Goal: Task Accomplishment & Management: Complete application form

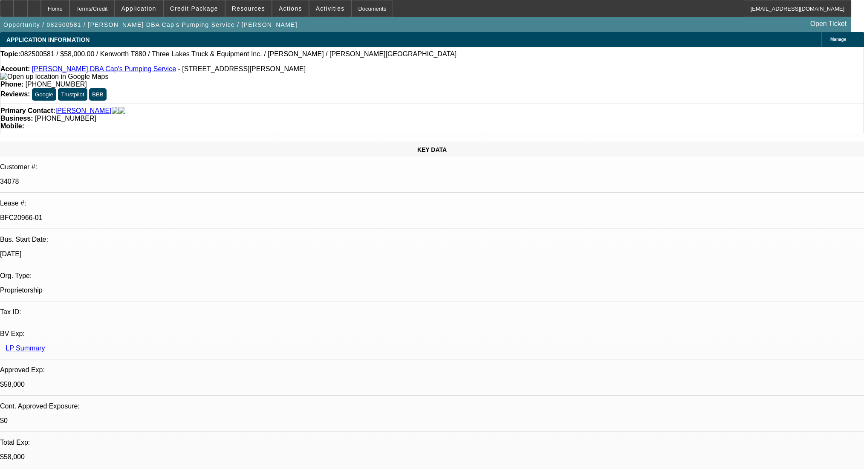
select select "0"
select select "9"
select select "0"
select select "6"
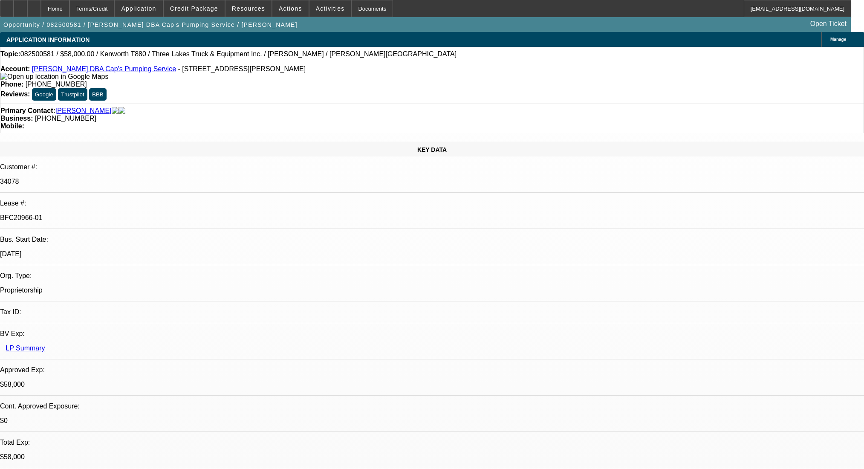
select select "0"
select select "9"
select select "0"
select select "6"
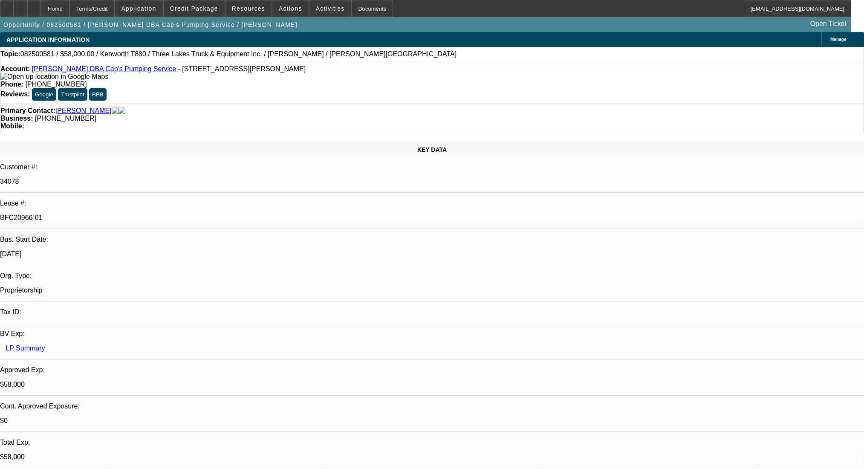
select select "0"
select select "9"
select select "0.1"
select select "4"
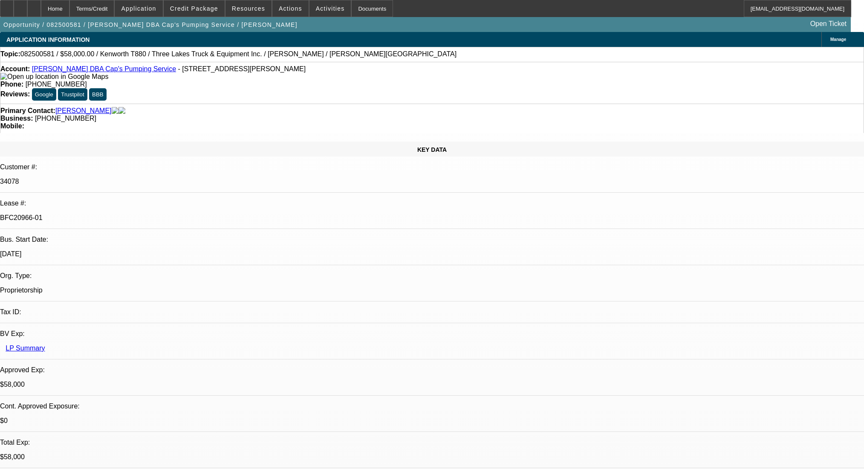
select select "0"
select select "0.1"
select select "4"
click at [41, 9] on div at bounding box center [34, 8] width 14 height 17
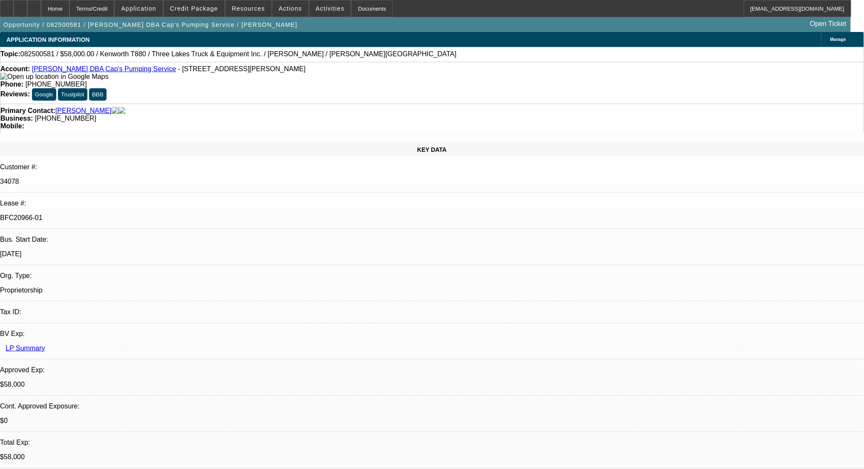
select select "0"
select select "9"
select select "0"
select select "6"
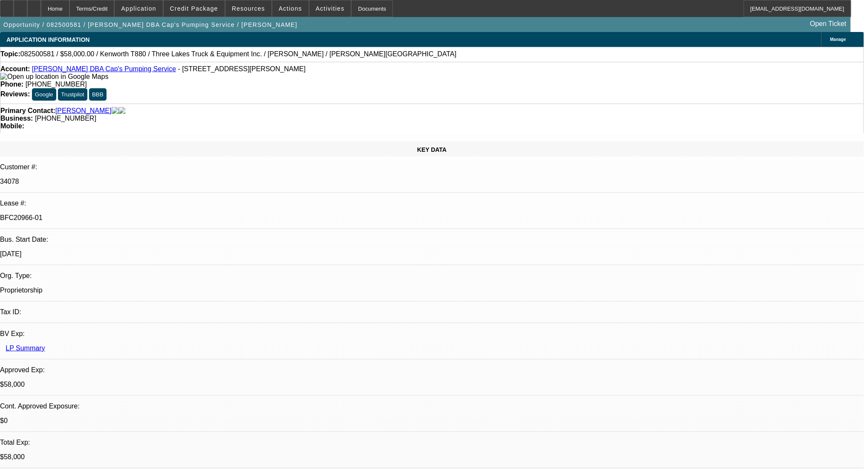
select select "0"
select select "9"
select select "0"
select select "6"
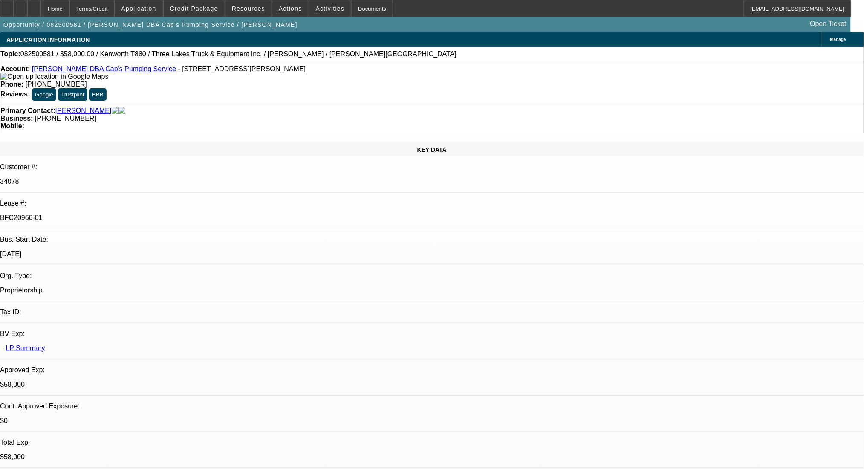
select select "0"
select select "9"
select select "0.1"
select select "4"
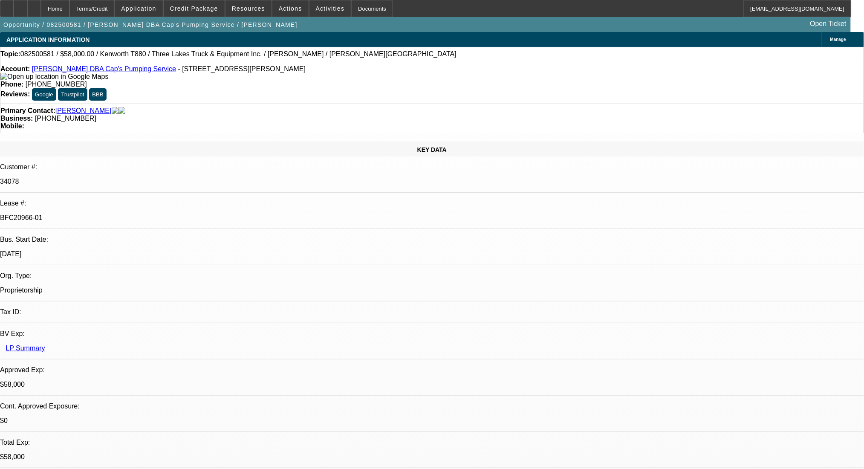
select select "0"
select select "0.1"
select select "4"
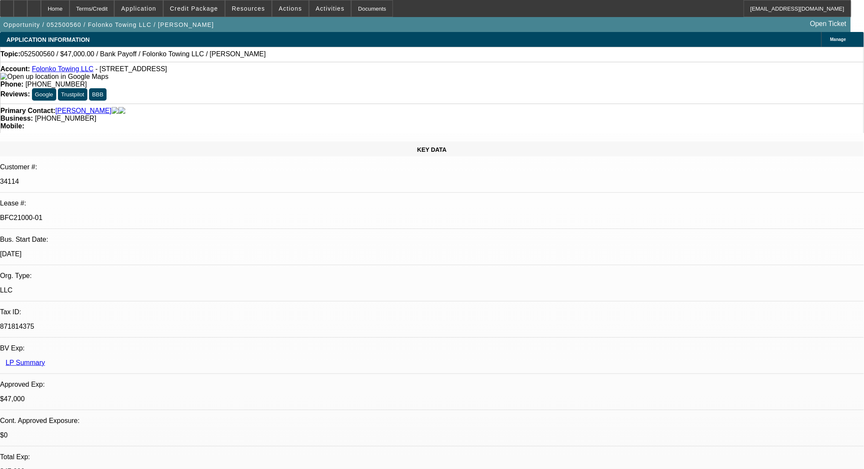
select select "0"
select select "2"
select select "0.1"
select select "4"
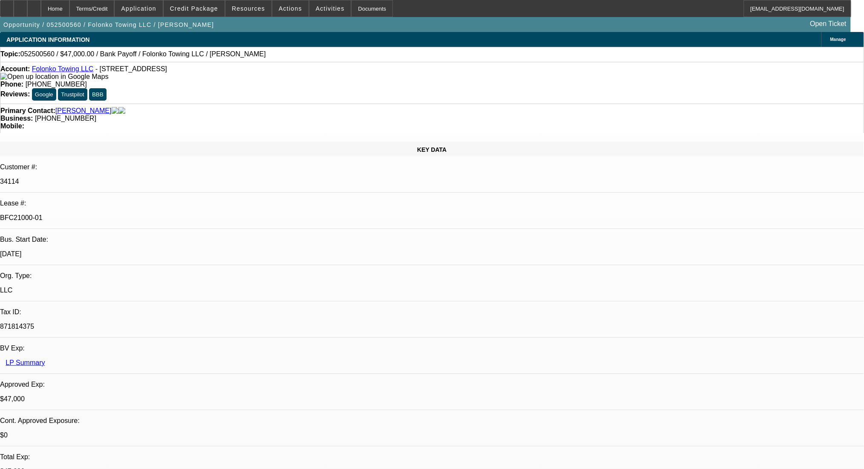
select select "0"
select select "2"
select select "0.1"
select select "4"
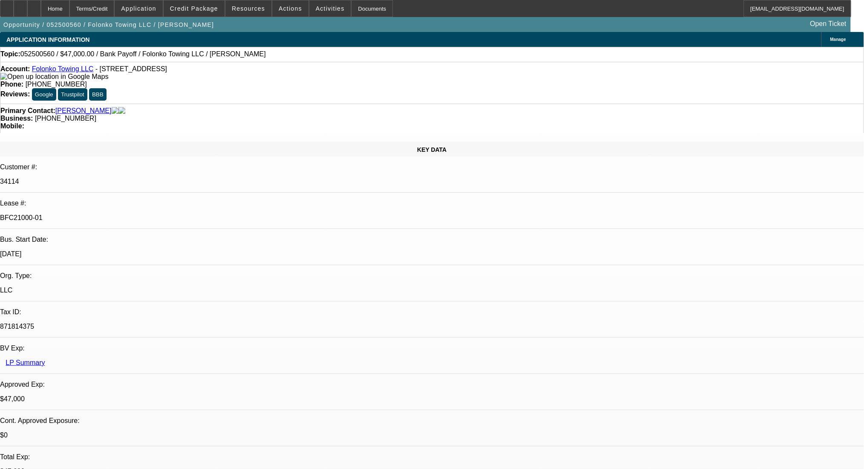
select select "0"
select select "2"
select select "0.1"
select select "4"
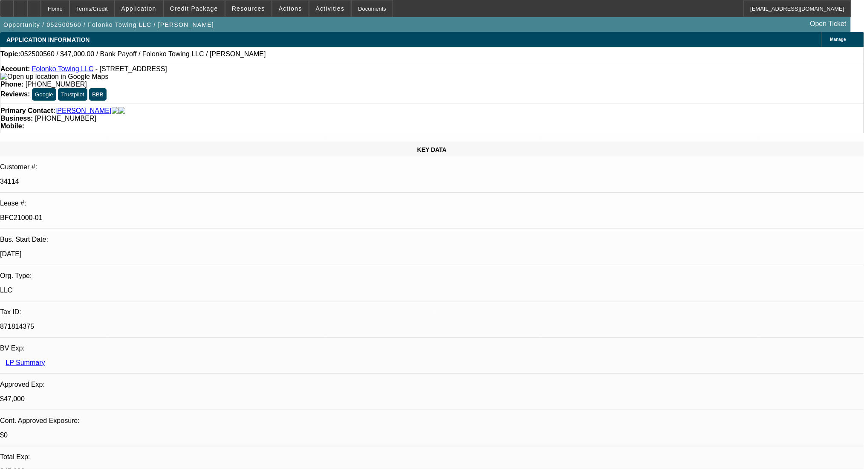
click at [14, 6] on div at bounding box center [7, 8] width 14 height 17
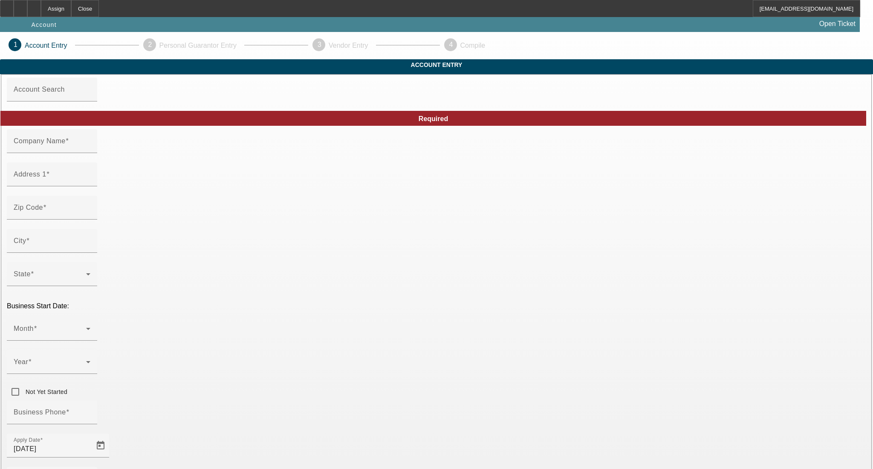
type input "MR COMMUNICATIONS LLC"
type input "[STREET_ADDRESS][PERSON_NAME]"
type input "28303"
type input "Fayetteville"
type input "(347) 323-7134"
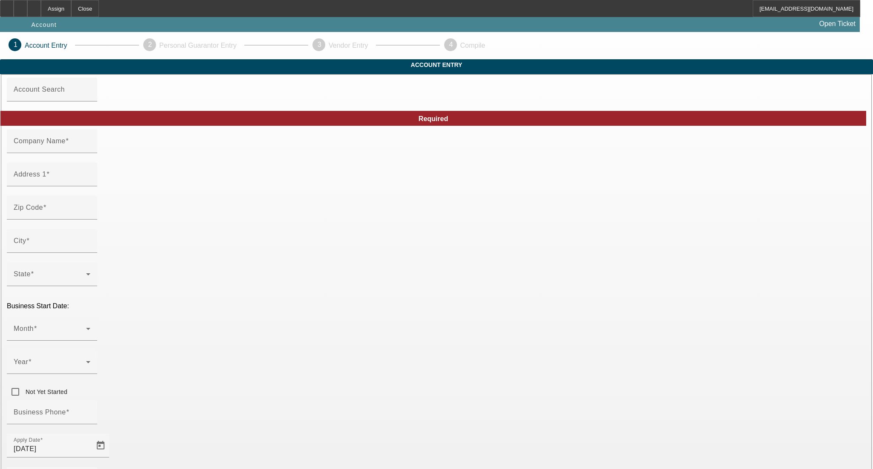
type input "104"
type input "MRCOMMUNICATIONSLLC2801@GMAIL.COM"
type input "84-2216218"
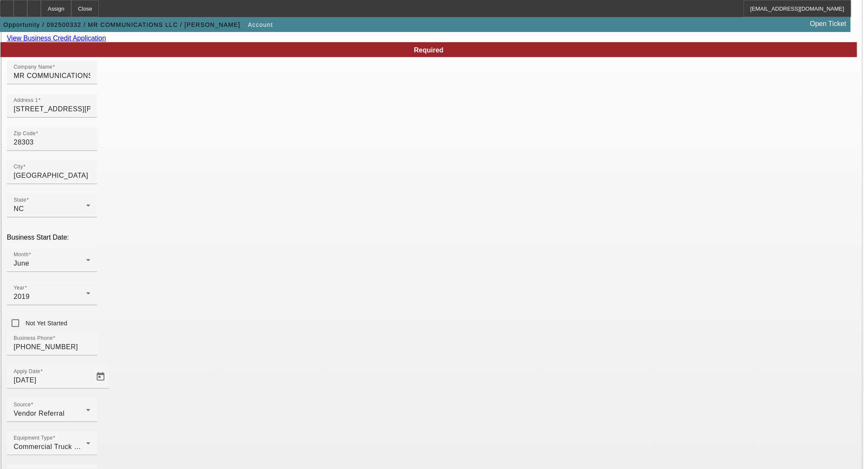
scroll to position [77, 0]
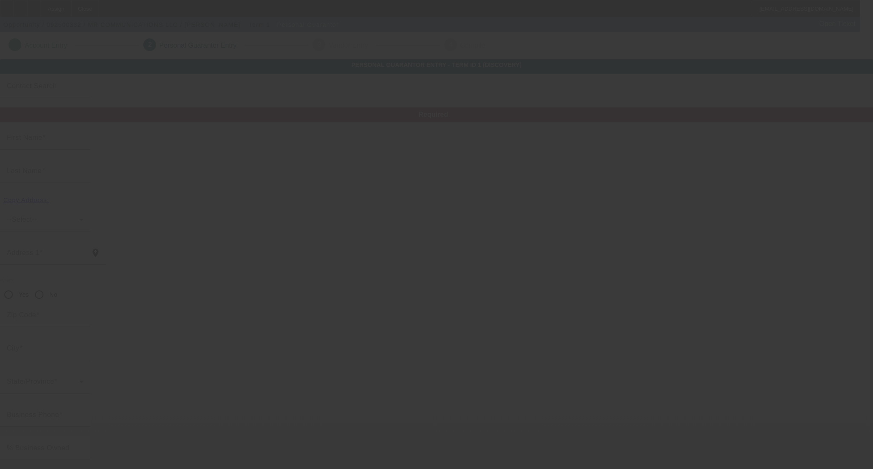
type input "MARVIN"
type input "CALLES"
type input "1301 Windy Field Circle"
radio input "true"
type input "27545"
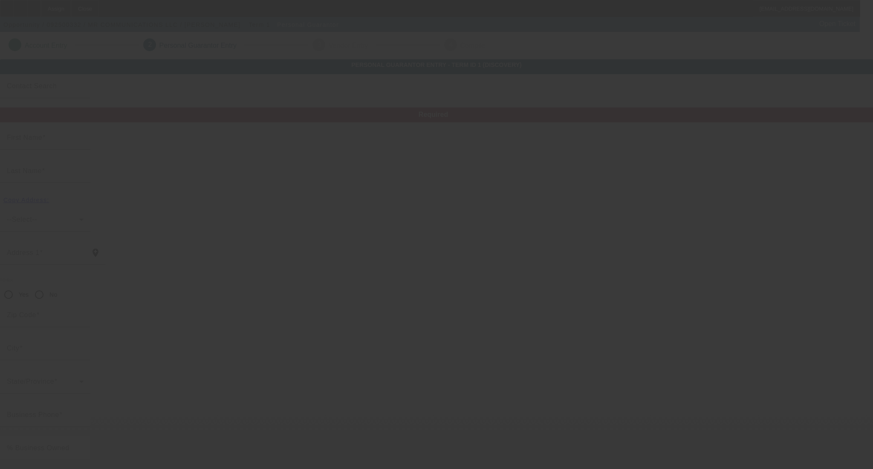
type input "Knightdale"
type input "(347) 323-7134"
type input "100"
type input "333-88-8550"
type input "MRCOMMUNICATIONSLLC2801@GMAIL.COM"
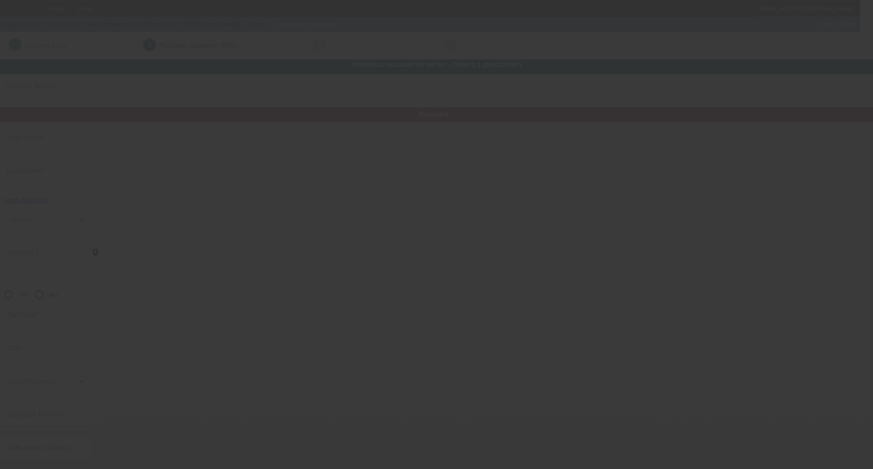
type input "(347) 323-7134"
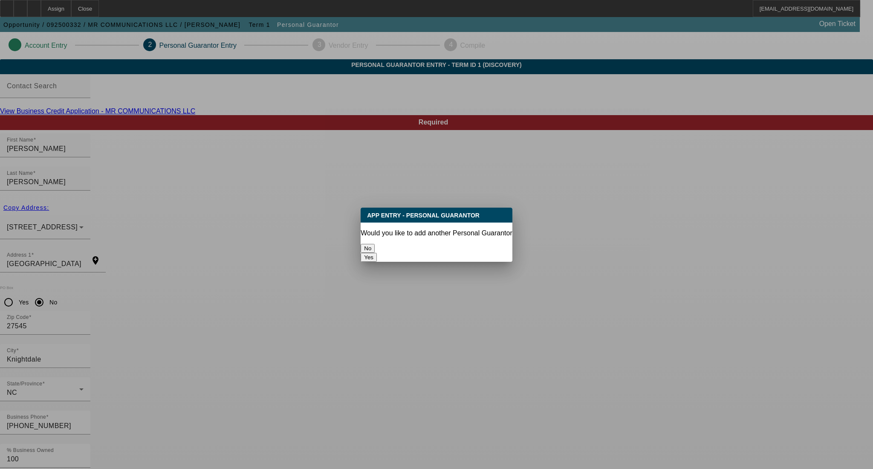
click at [375, 244] on button "No" at bounding box center [367, 248] width 14 height 9
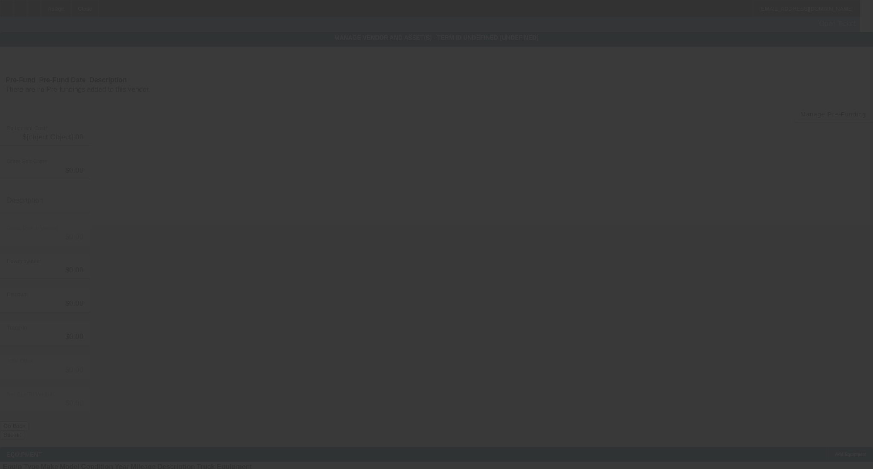
type input "$33,942.00"
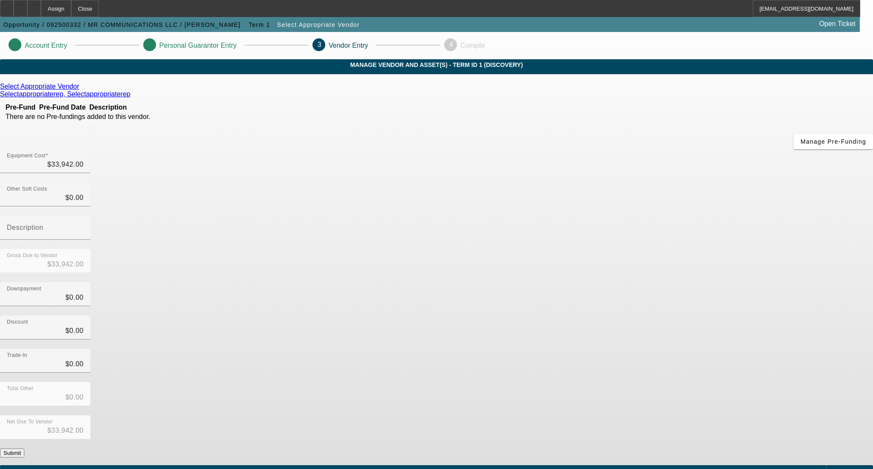
click at [24, 448] on button "Submit" at bounding box center [12, 452] width 24 height 9
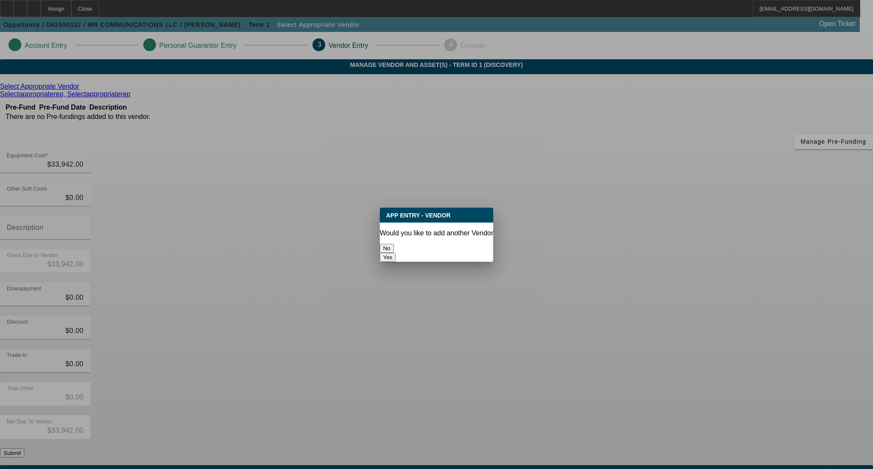
click at [394, 244] on button "No" at bounding box center [387, 248] width 14 height 9
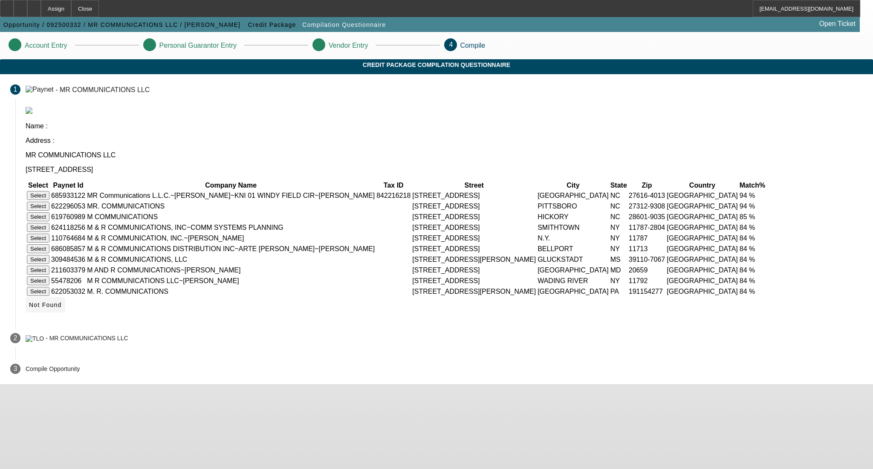
click at [65, 315] on span at bounding box center [46, 304] width 40 height 20
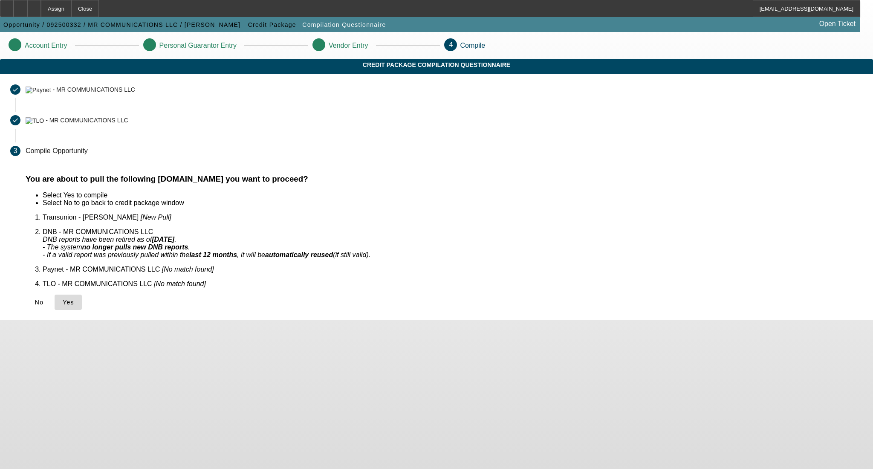
click at [63, 299] on icon at bounding box center [63, 302] width 0 height 7
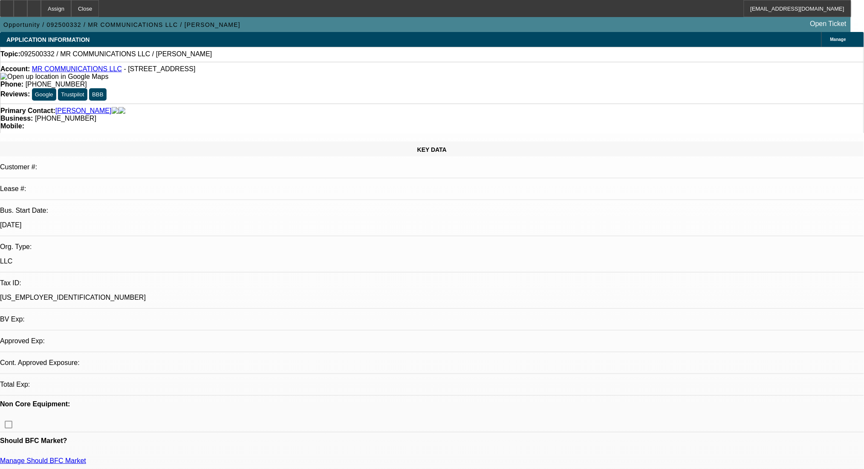
select select "0"
select select "2"
select select "0.1"
select select "1"
select select "2"
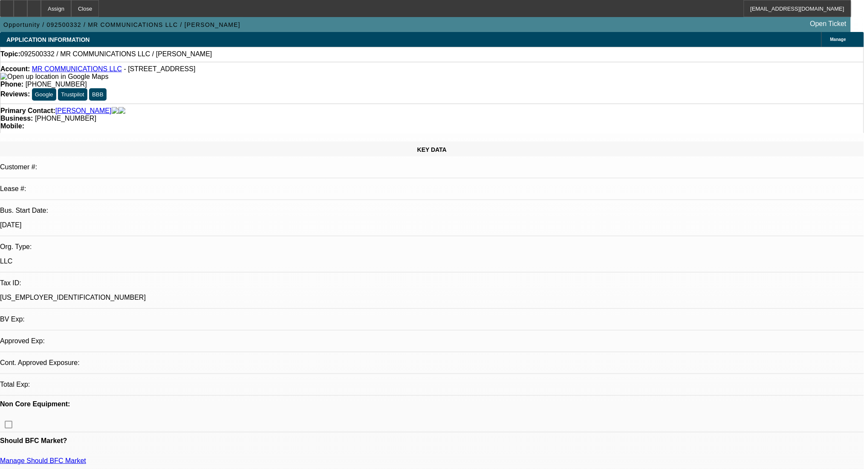
select select "4"
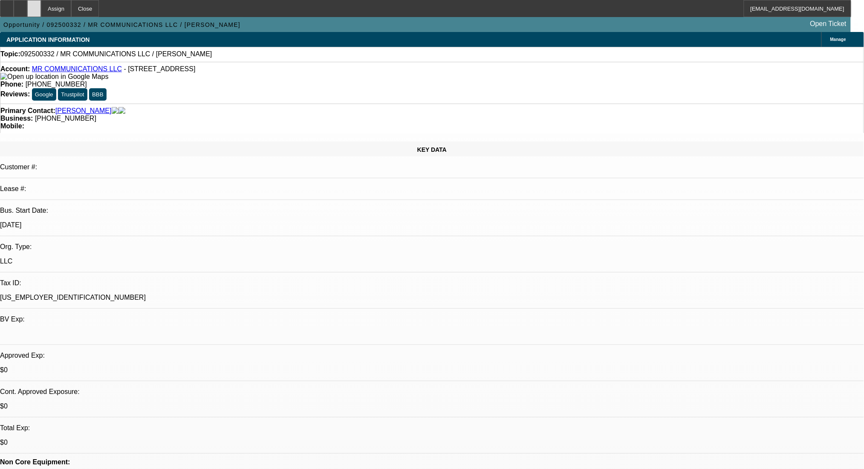
click at [41, 6] on div at bounding box center [34, 8] width 14 height 17
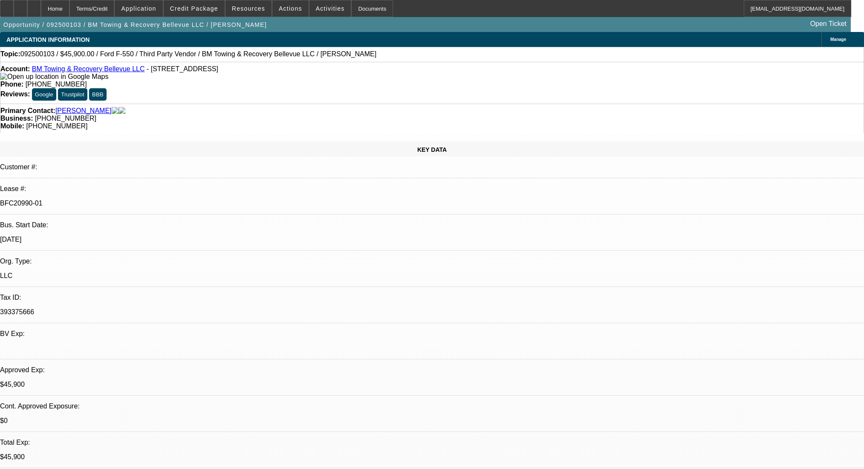
select select "0.15"
select select "2"
select select "0.1"
select select "4"
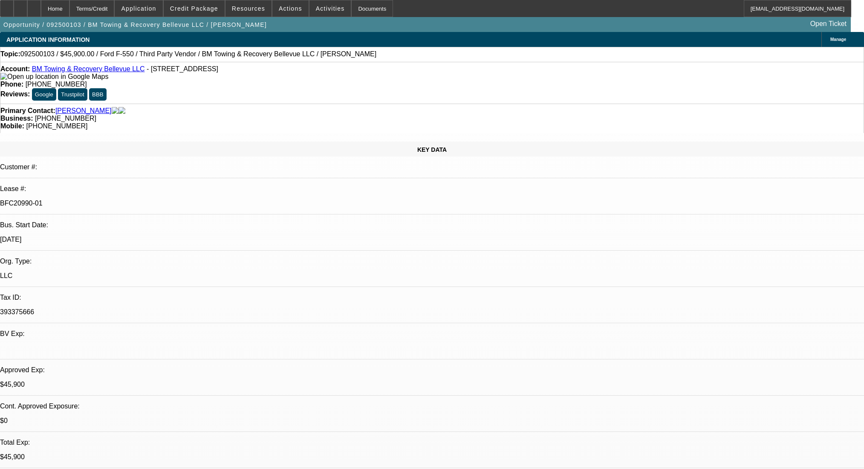
select select "0"
select select "2"
select select "0.1"
select select "4"
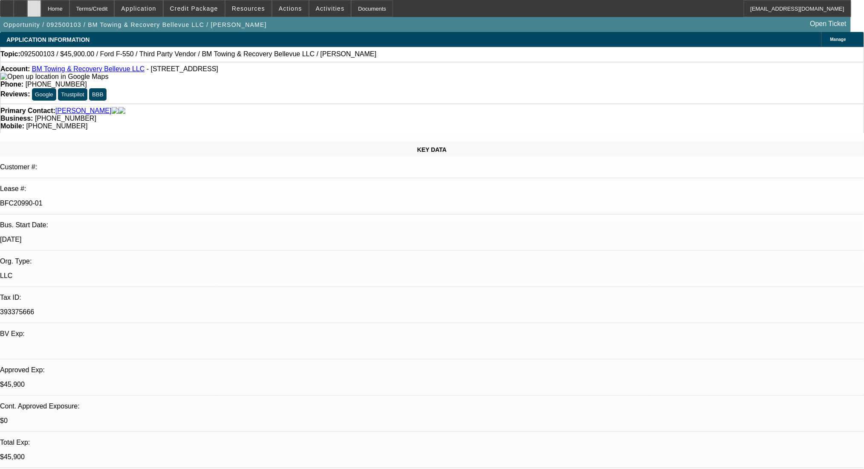
click at [41, 10] on div at bounding box center [34, 8] width 14 height 17
select select "0.15"
select select "2"
select select "0.1"
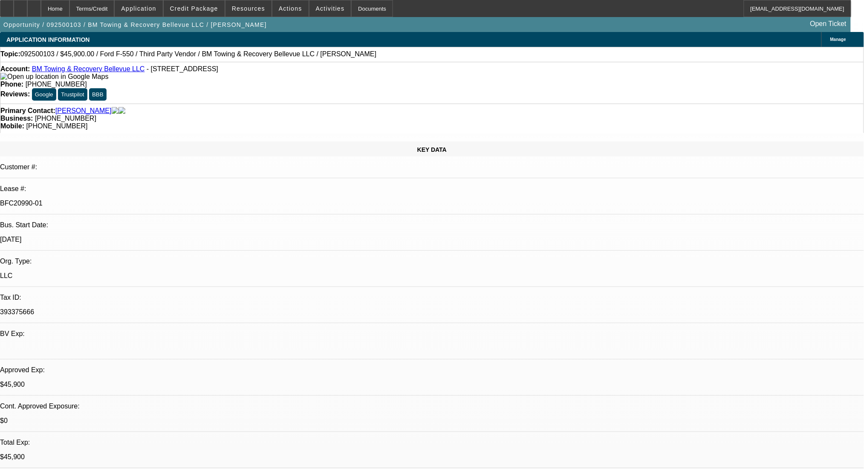
select select "4"
select select "0"
select select "2"
select select "0.1"
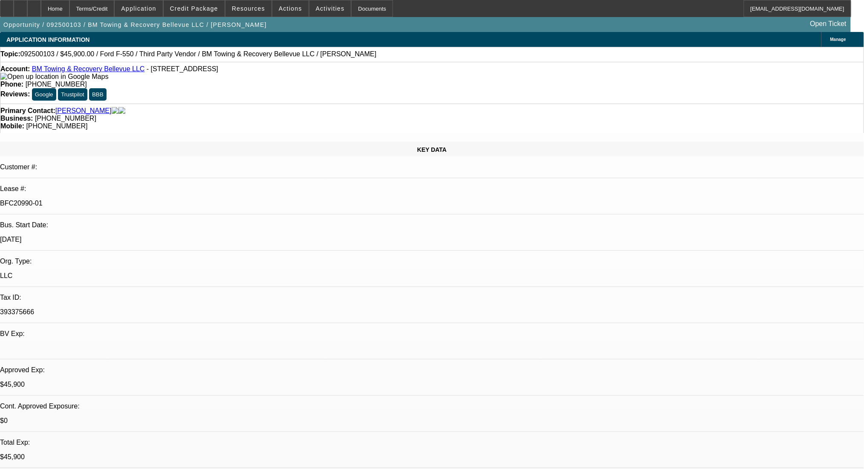
select select "4"
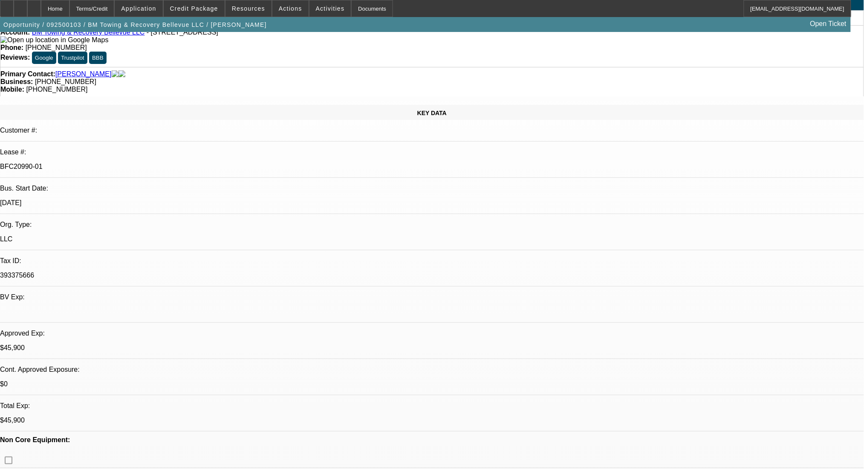
scroll to position [57, 0]
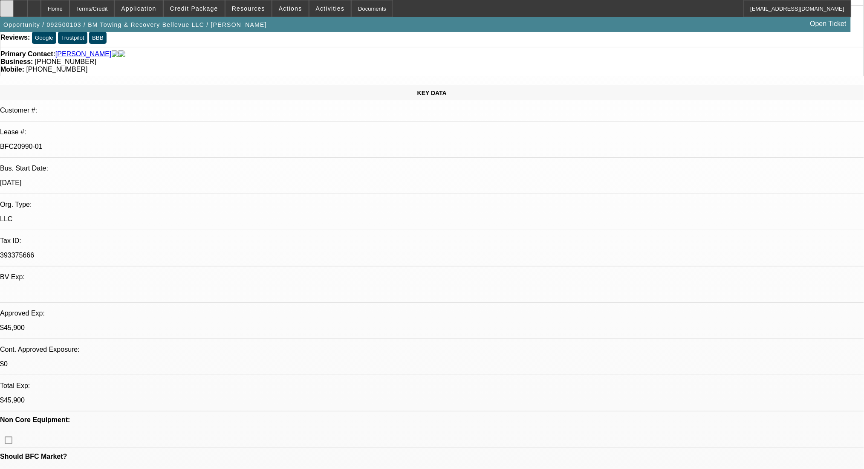
click at [7, 4] on div at bounding box center [7, 8] width 14 height 17
click at [216, 14] on span at bounding box center [194, 8] width 61 height 20
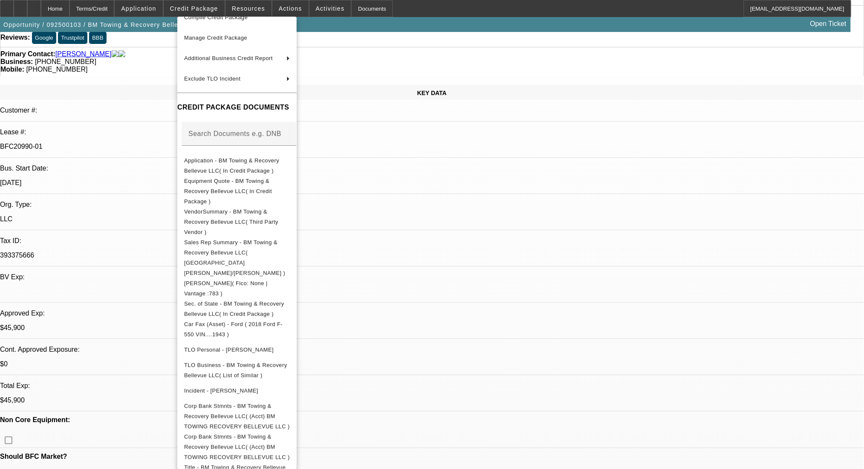
scroll to position [81, 0]
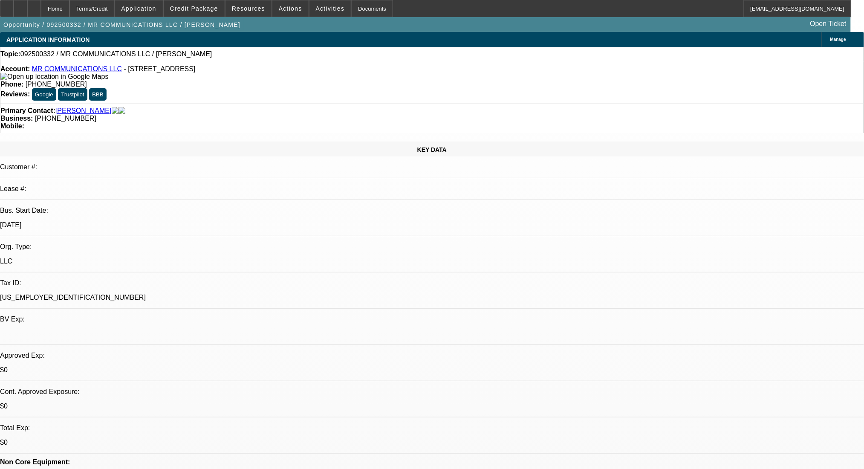
select select "0"
select select "2"
select select "0.1"
select select "4"
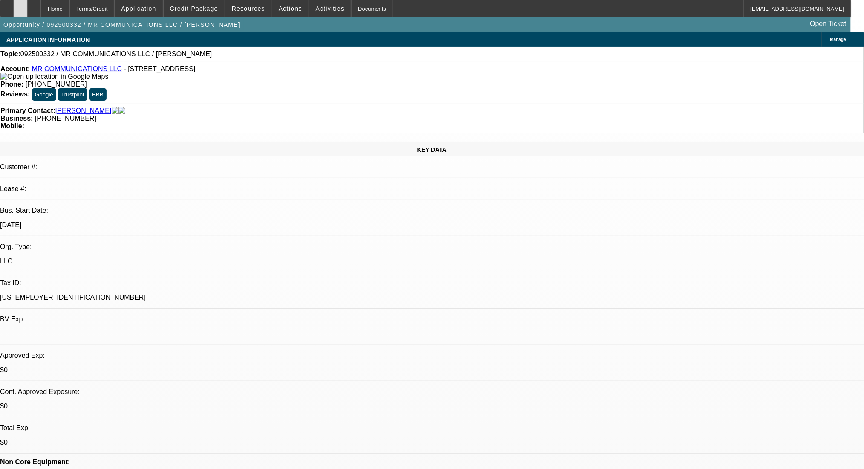
click at [27, 13] on div at bounding box center [21, 8] width 14 height 17
drag, startPoint x: 243, startPoint y: 382, endPoint x: 261, endPoint y: 382, distance: 18.3
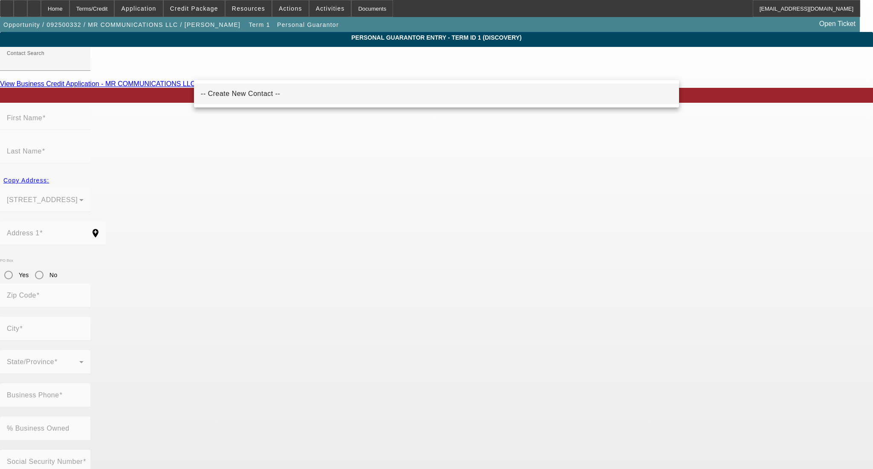
click at [262, 99] on mat-option "-- Create New Contact --" at bounding box center [436, 94] width 485 height 20
type input "-- Create New Contact --"
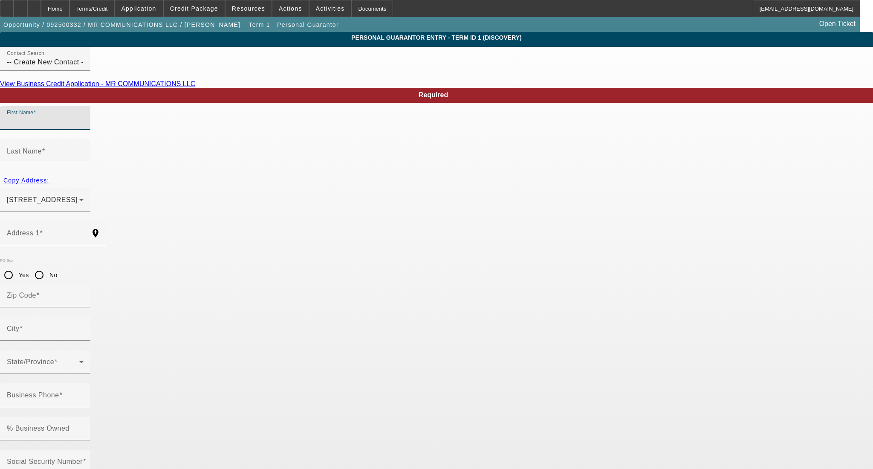
click at [84, 127] on input "First Name" at bounding box center [45, 121] width 77 height 10
type input "Manuel"
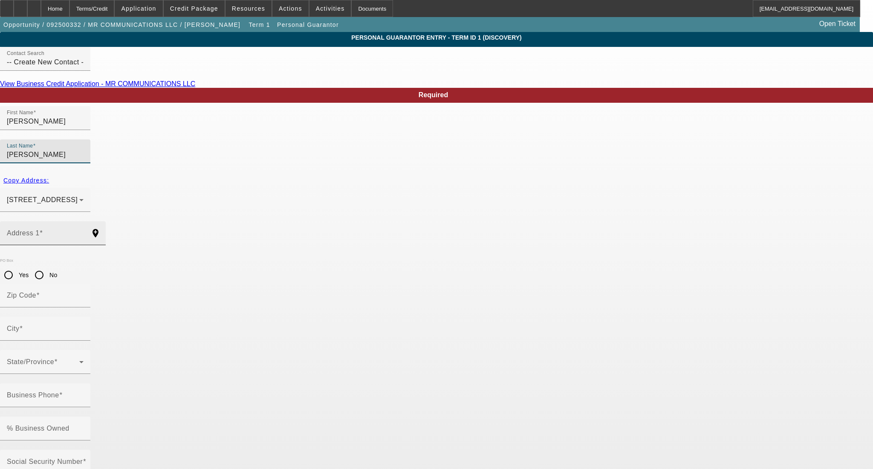
type input "Ramirez"
click at [84, 221] on div "Address 1" at bounding box center [45, 233] width 77 height 24
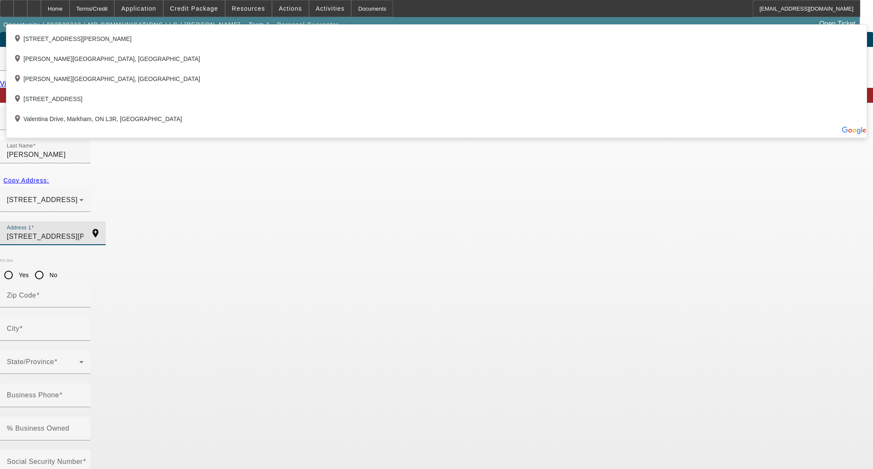
type input "3055 Valentina Way"
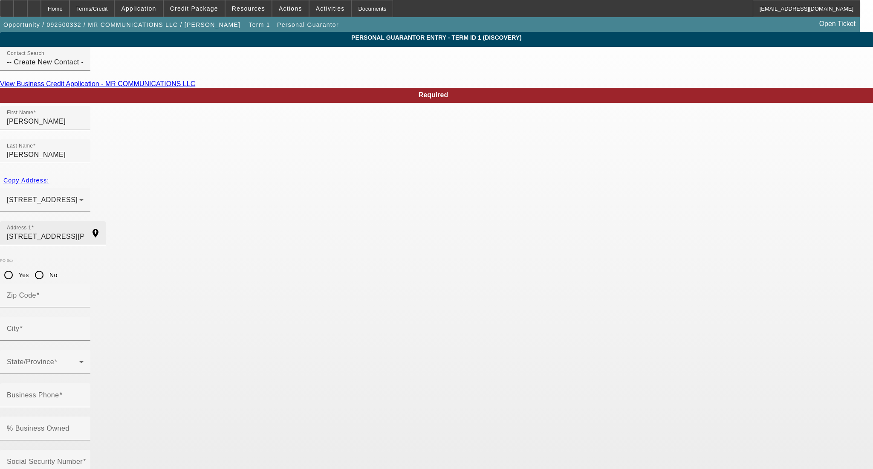
type input "Apt 104"
click at [84, 231] on input "3055 Valentina Way" at bounding box center [45, 236] width 77 height 10
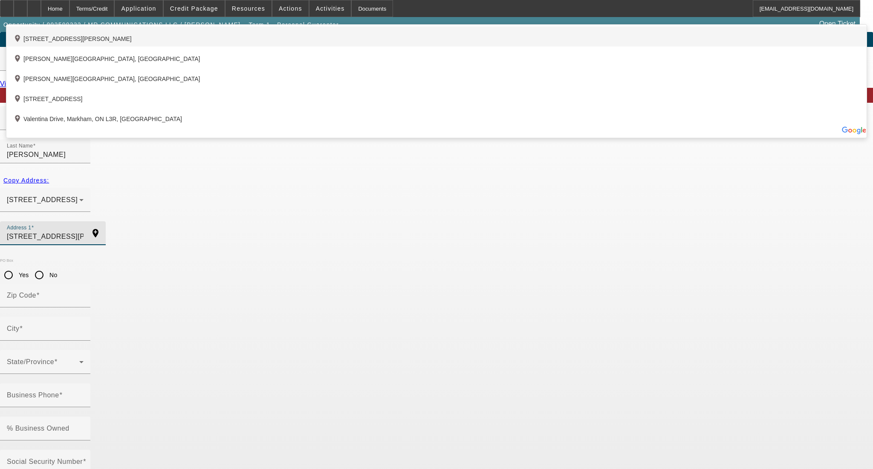
click at [280, 46] on div "add_location 3055 Valentina Way, Fayetteville, NC 28303, US" at bounding box center [436, 36] width 860 height 20
type input "3055 Valentina Way"
type input "28303"
type input "Fayetteville"
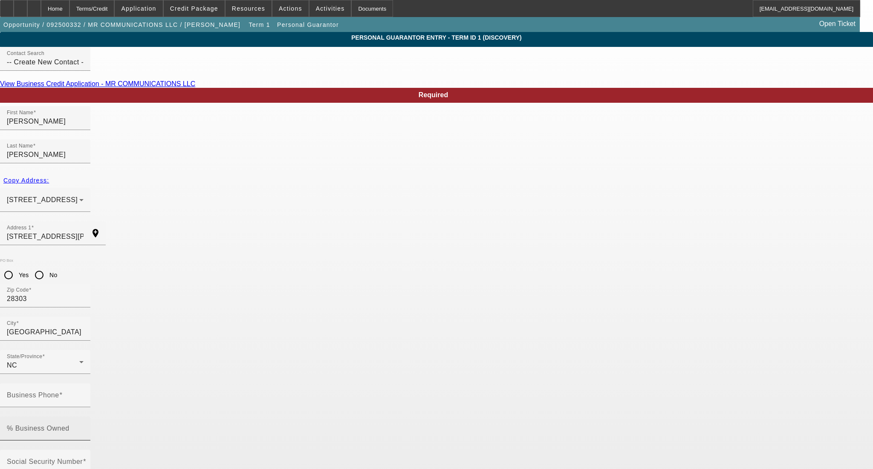
click at [84, 427] on input "% Business Owned" at bounding box center [45, 432] width 77 height 10
type input "50"
click at [59, 391] on mat-label "Business Phone" at bounding box center [33, 394] width 52 height 7
click at [84, 393] on input "Business Phone" at bounding box center [45, 398] width 77 height 10
click at [83, 458] on mat-label "Social Security Number" at bounding box center [45, 461] width 76 height 7
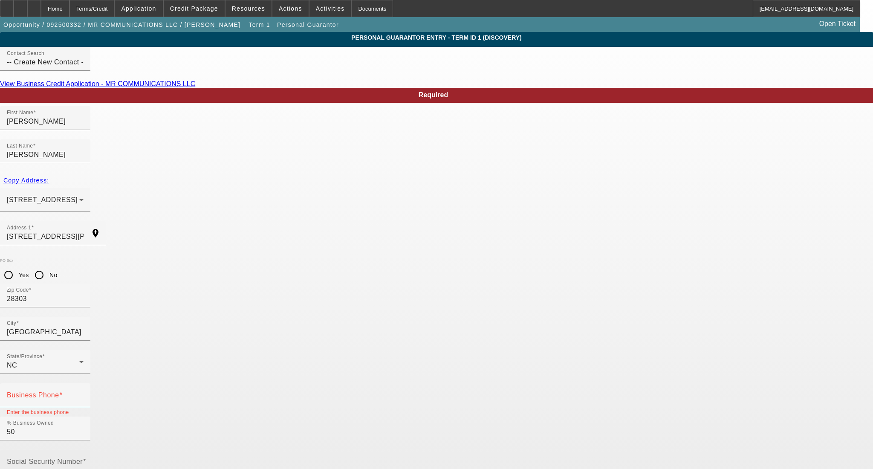
click at [84, 460] on input "Social Security Number" at bounding box center [45, 465] width 77 height 10
type input "597-42-6979"
type input "mrcommunicationsllc2801@gmail.com"
click at [84, 393] on input "Business Phone" at bounding box center [45, 398] width 77 height 10
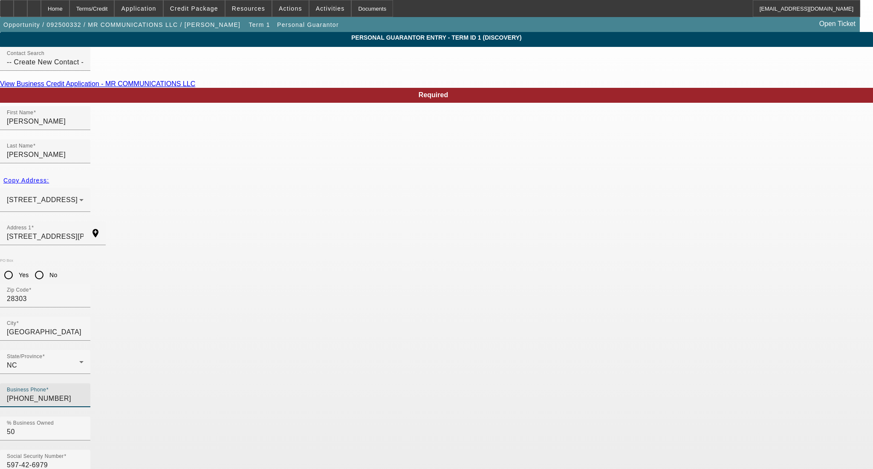
type input "[PHONE_NUMBER]"
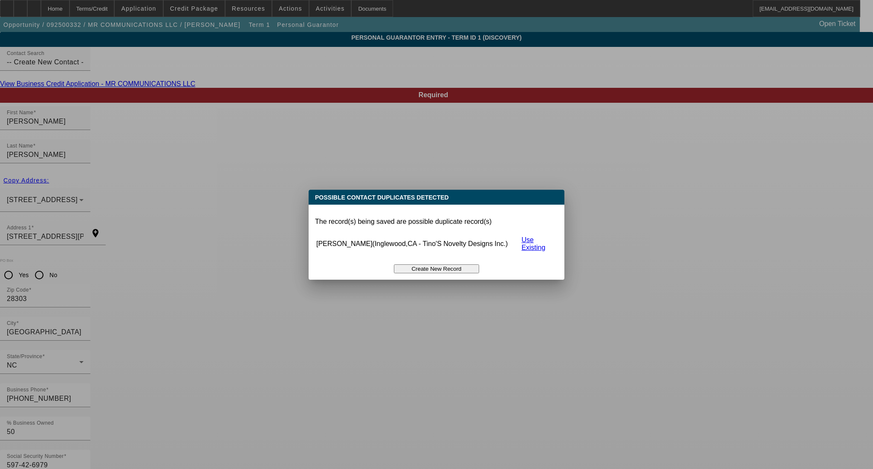
click at [464, 265] on button "Create New Record" at bounding box center [436, 268] width 85 height 9
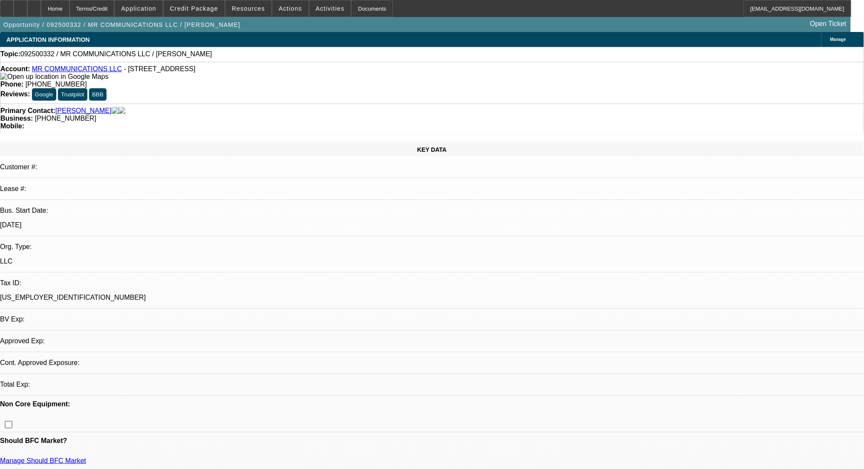
select select "0"
select select "2"
select select "0.1"
select select "4"
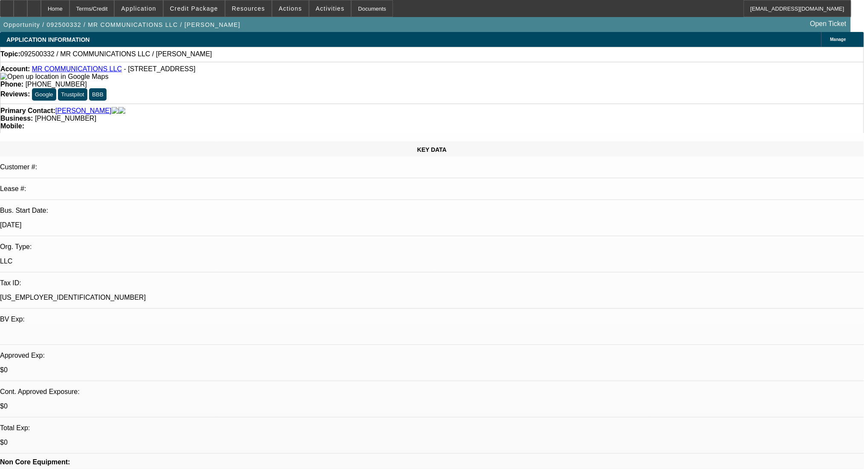
radio input "true"
type textarea "SOFT INQUIRY ONLY"
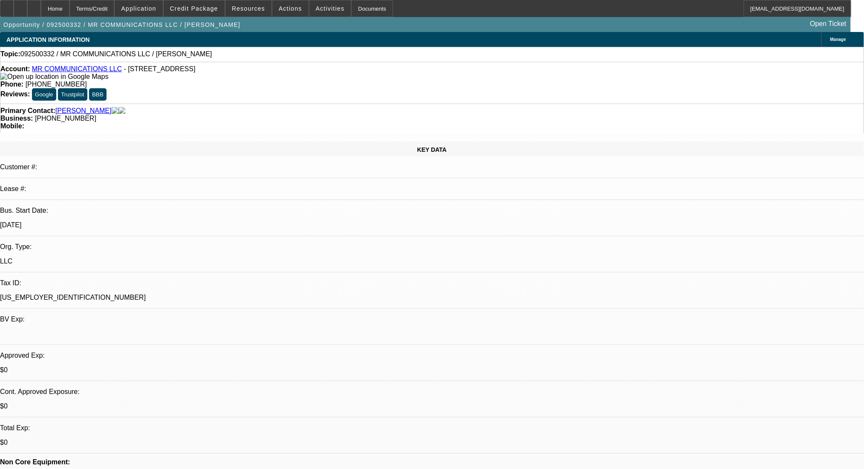
radio input "true"
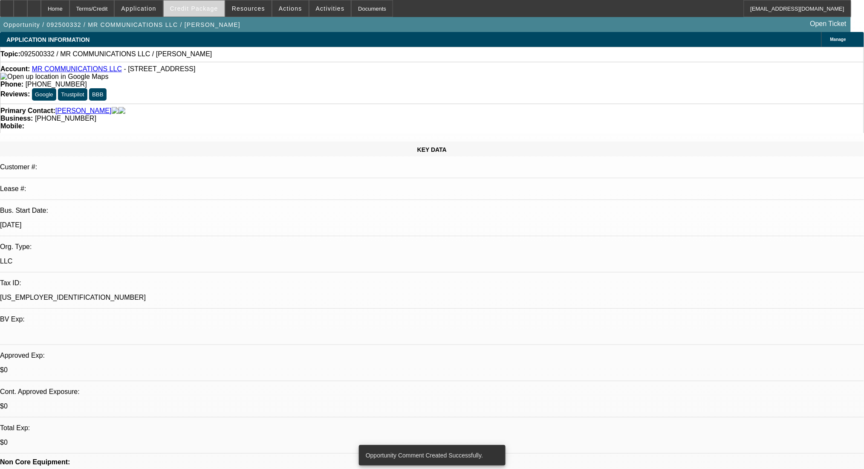
click at [199, 5] on span "Credit Package" at bounding box center [194, 8] width 48 height 7
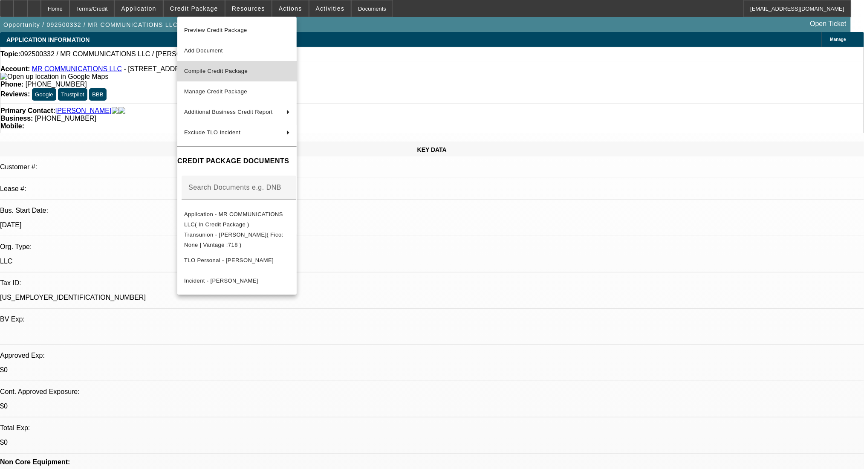
click at [219, 70] on span "Compile Credit Package" at bounding box center [215, 71] width 63 height 6
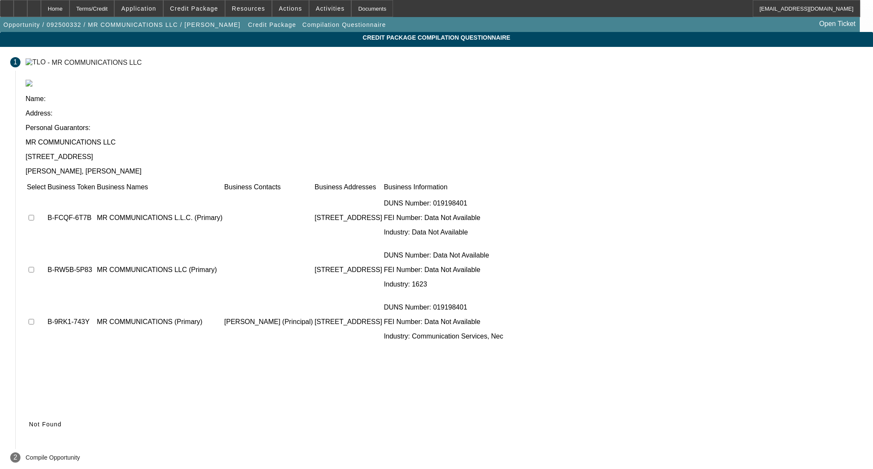
click at [34, 267] on input "checkbox" at bounding box center [32, 270] width 6 height 6
checkbox input "true"
click at [54, 414] on span at bounding box center [40, 424] width 29 height 20
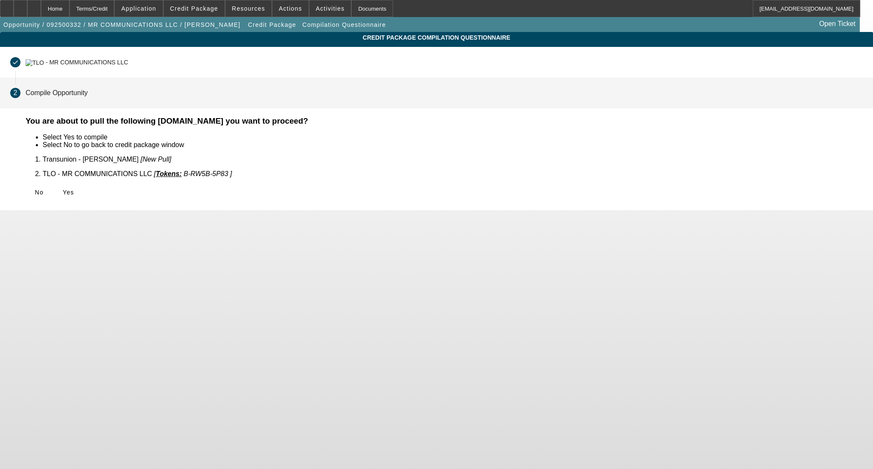
click at [82, 194] on span at bounding box center [68, 192] width 27 height 20
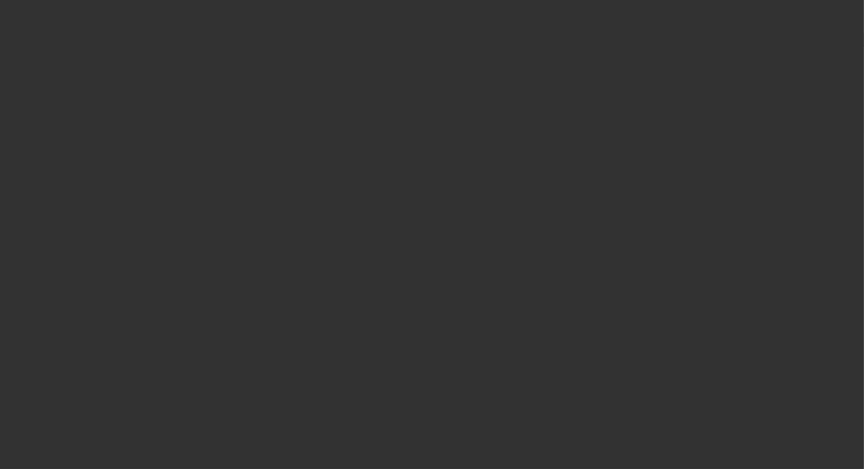
select select "0"
select select "2"
select select "0.1"
select select "4"
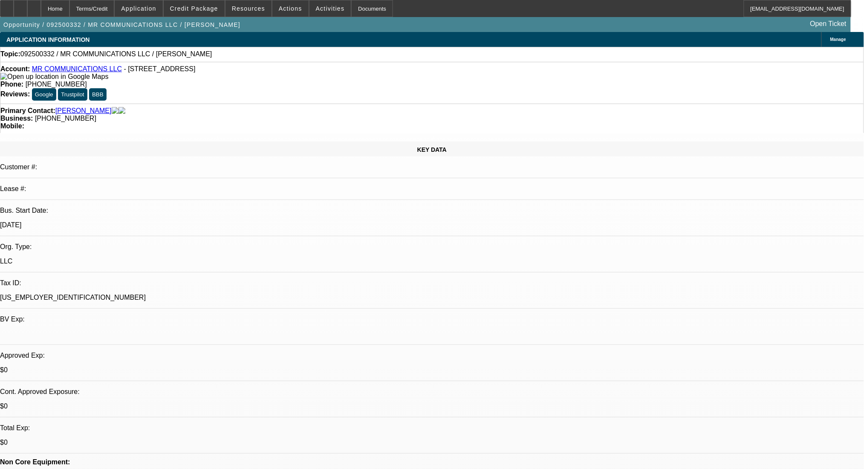
radio input "true"
type textarea "have financned construction equipment- underground construction"
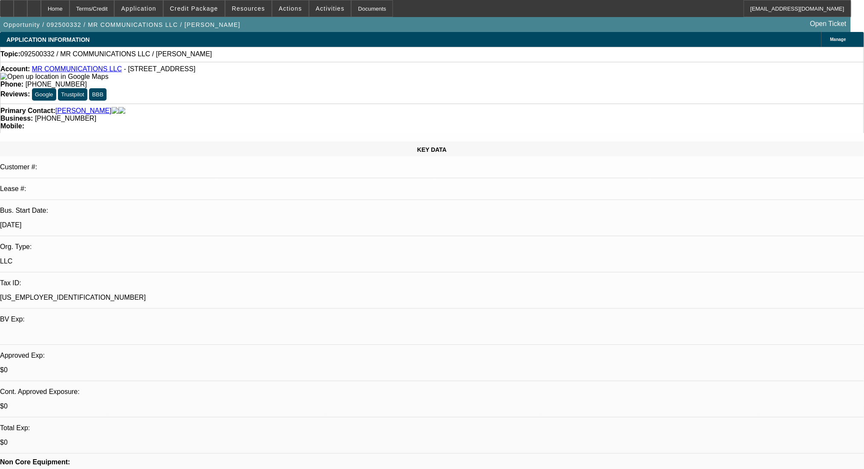
radio input "true"
click at [41, 14] on div at bounding box center [34, 8] width 14 height 17
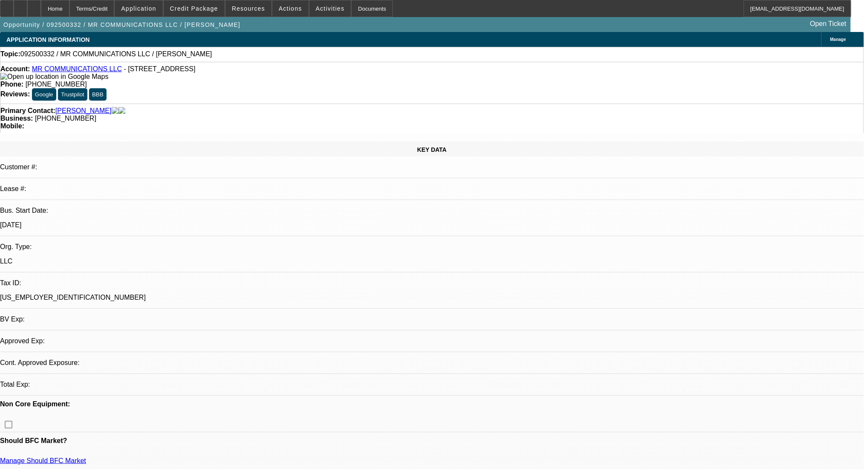
select select "0"
select select "2"
select select "0.1"
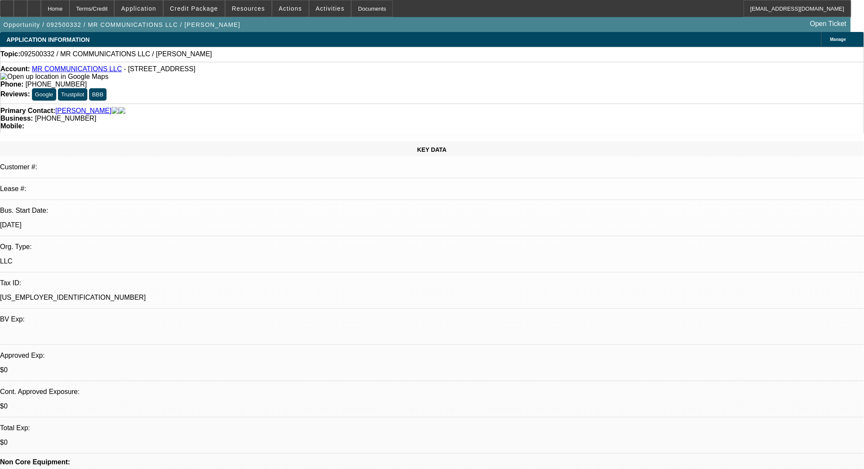
select select "1"
select select "2"
select select "4"
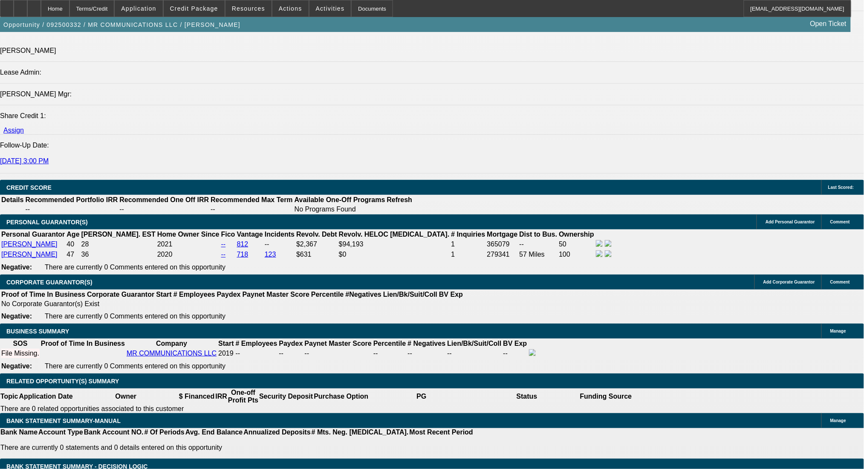
scroll to position [1079, 0]
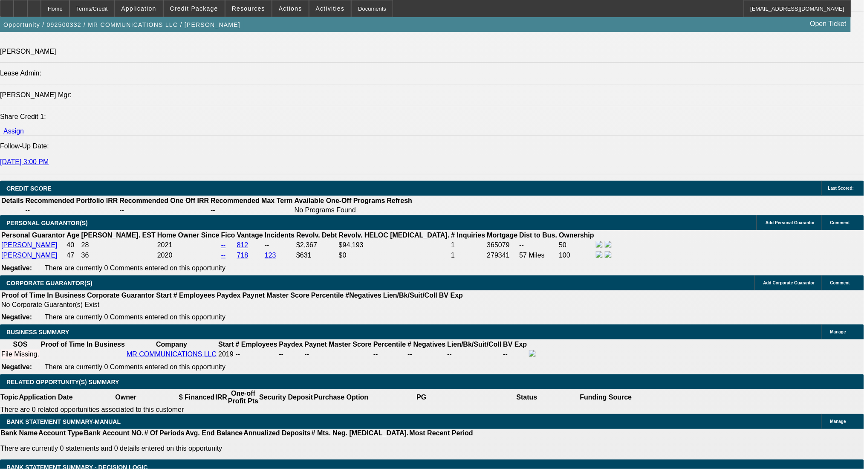
type input "$4,000.00"
type input "UNKNOWN"
drag, startPoint x: 173, startPoint y: 266, endPoint x: 187, endPoint y: 266, distance: 14.1
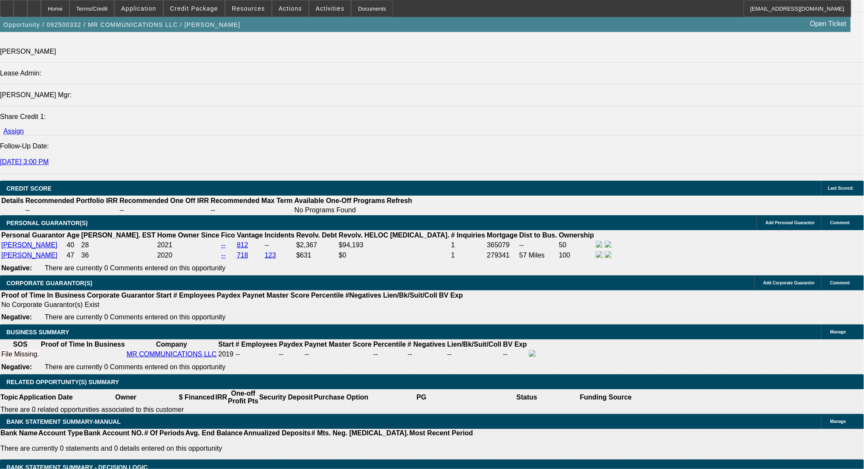
type input "36"
type input "1"
type input "$1,689.22"
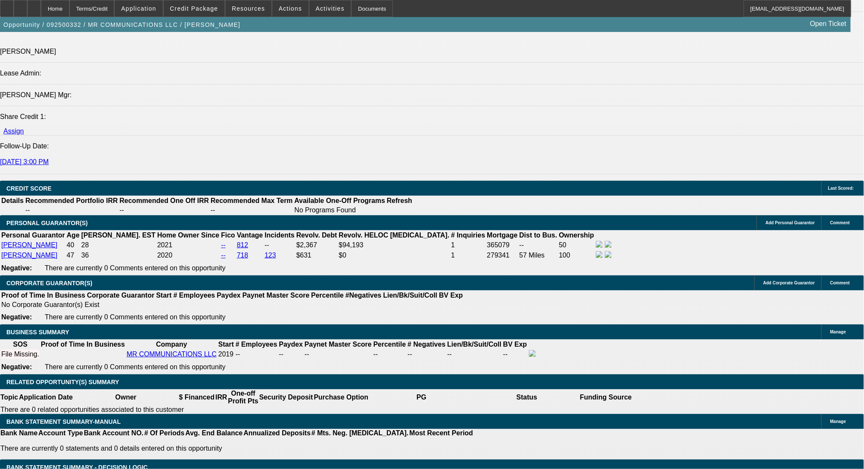
type input "$844.61"
type input "14"
type input "$2,046.70"
type input "$1,023.35"
type input "14"
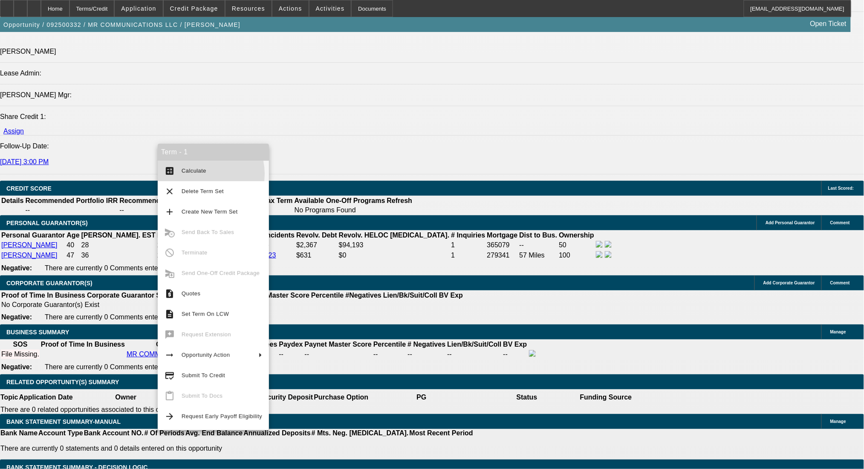
click at [193, 174] on span "Calculate" at bounding box center [222, 171] width 81 height 10
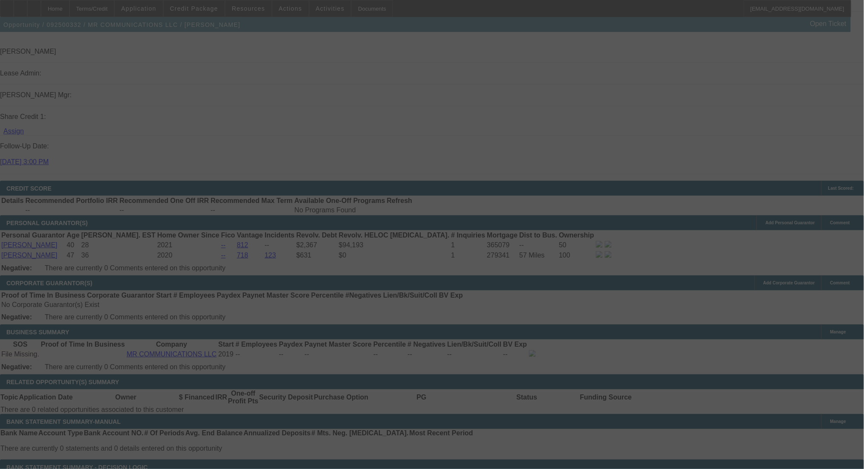
select select "0"
select select "2"
select select "0.1"
select select "4"
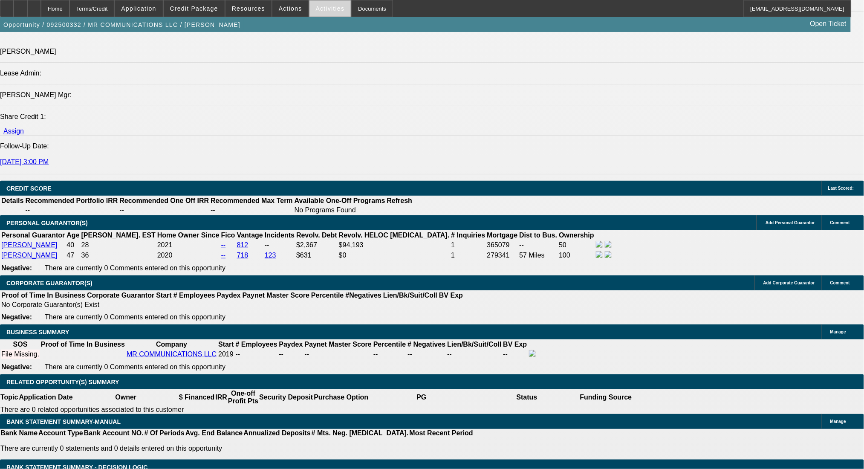
click at [316, 8] on span "Activities" at bounding box center [330, 8] width 29 height 7
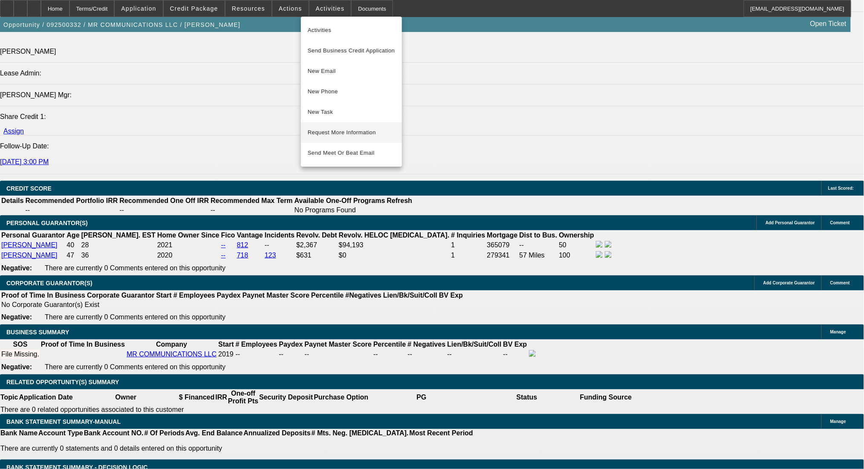
click at [361, 134] on span "Request More Information" at bounding box center [351, 132] width 87 height 10
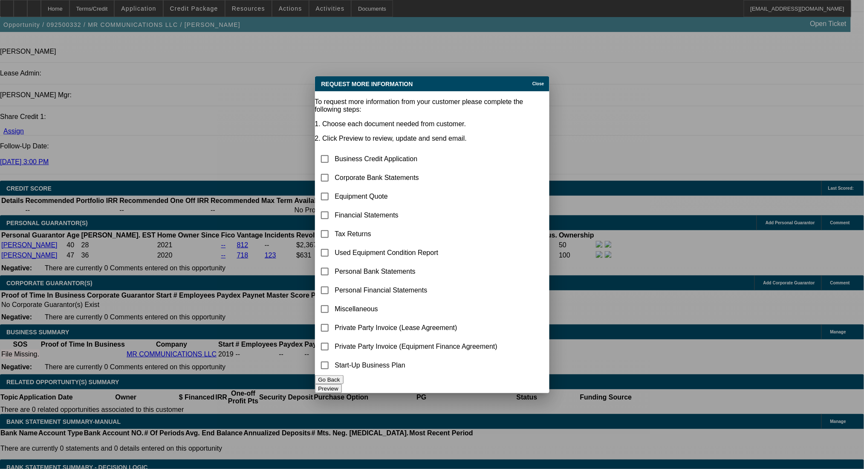
scroll to position [0, 0]
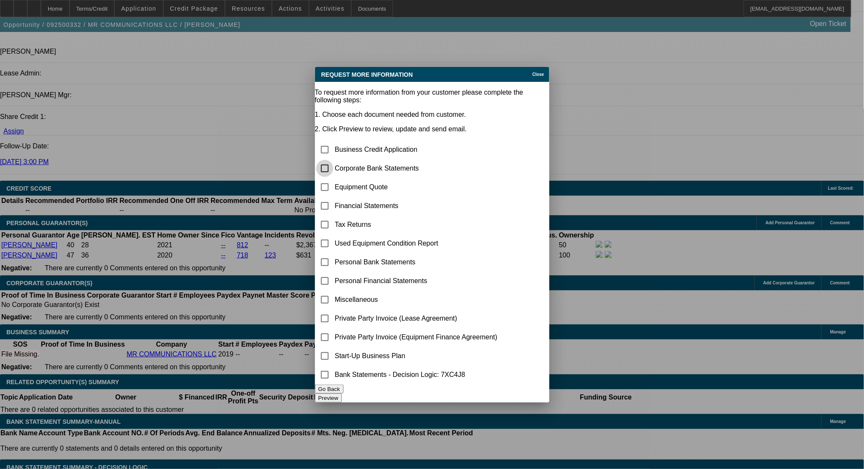
click at [333, 160] on input "checkbox" at bounding box center [324, 168] width 17 height 17
checkbox input "true"
click at [342, 393] on button "Preview" at bounding box center [328, 397] width 27 height 9
